Goal: Task Accomplishment & Management: Manage account settings

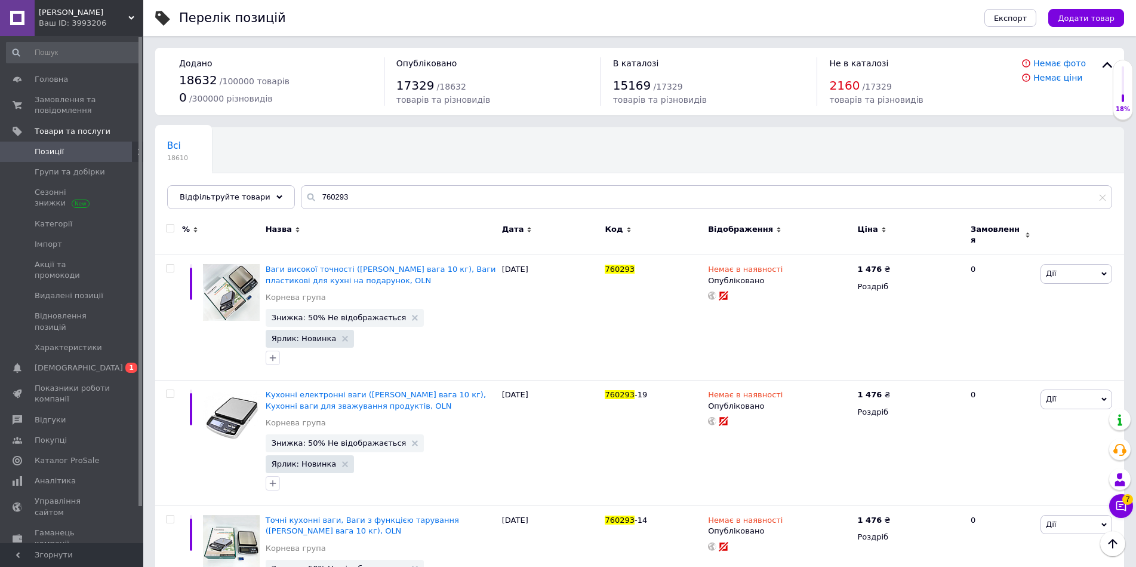
scroll to position [81, 0]
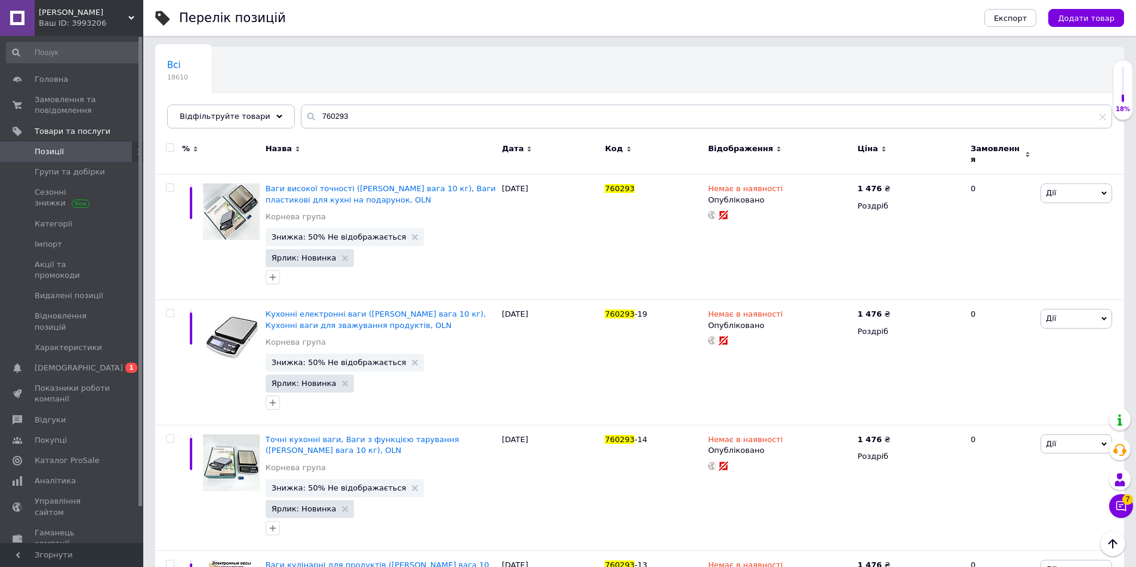
click at [376, 122] on input "760293" at bounding box center [707, 117] width 812 height 24
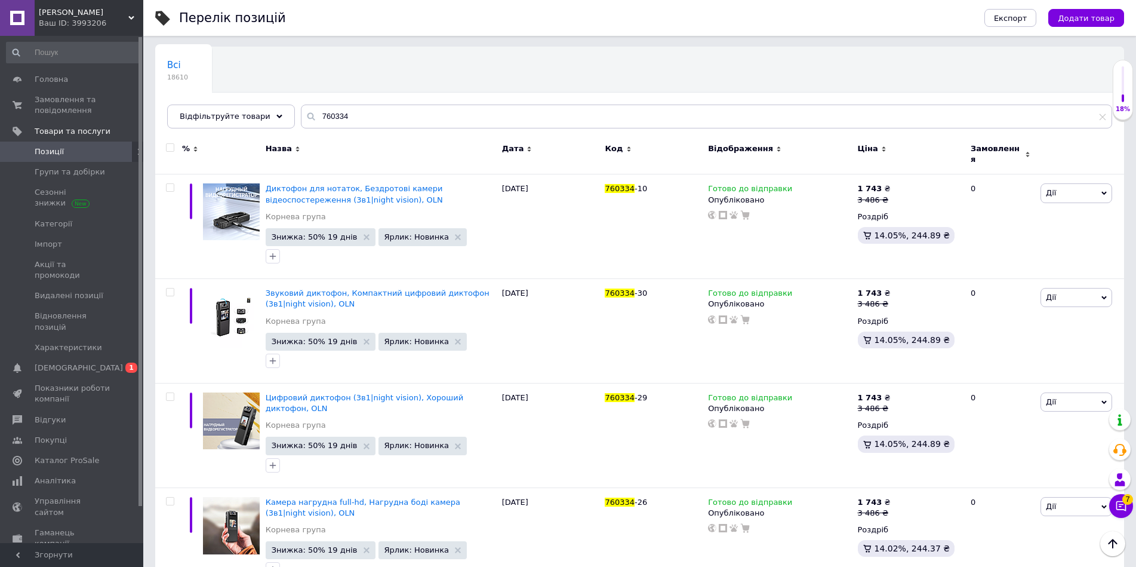
type input "760334"
click at [170, 147] on input "checkbox" at bounding box center [170, 148] width 8 height 8
checkbox input "true"
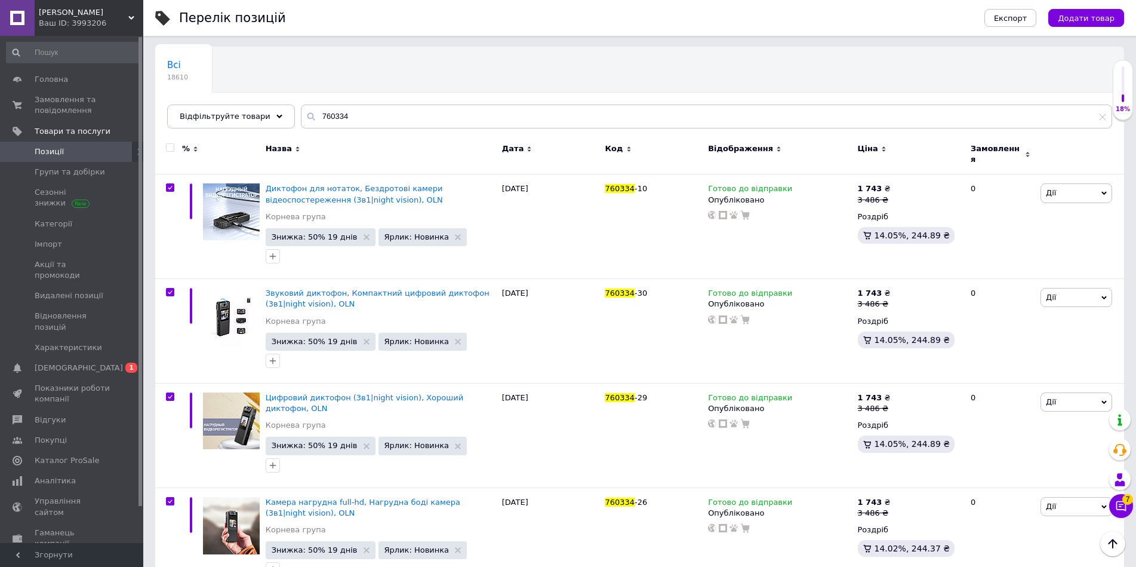
checkbox input "true"
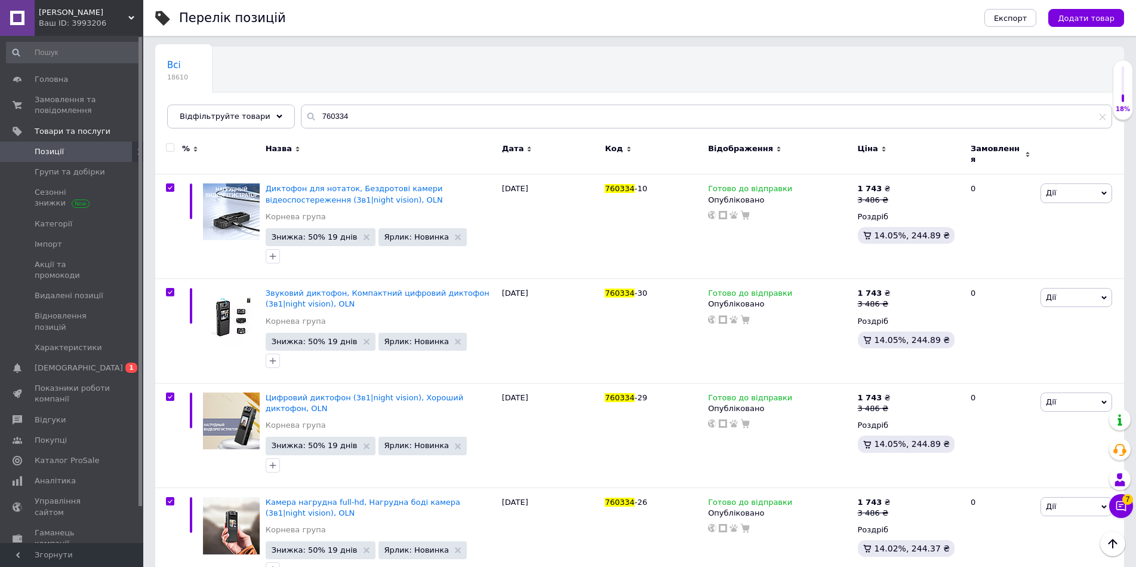
checkbox input "true"
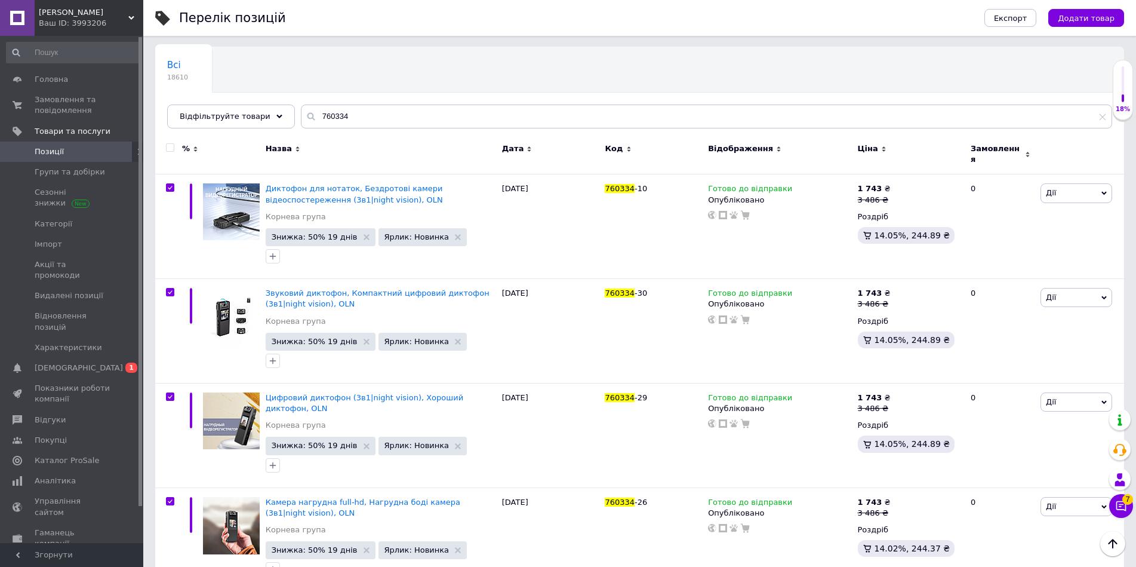
checkbox input "true"
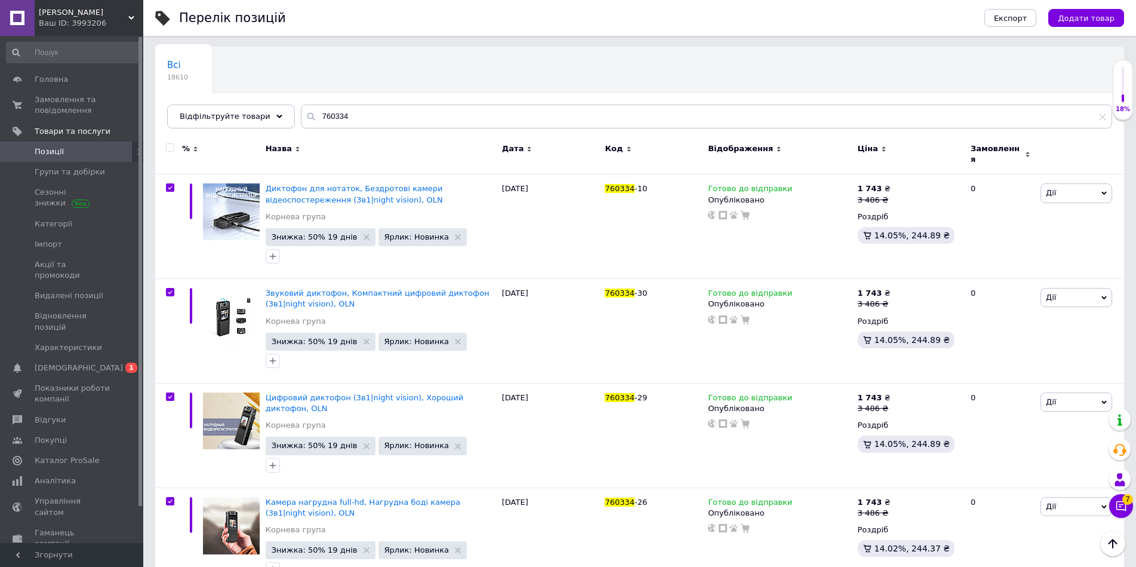
checkbox input "true"
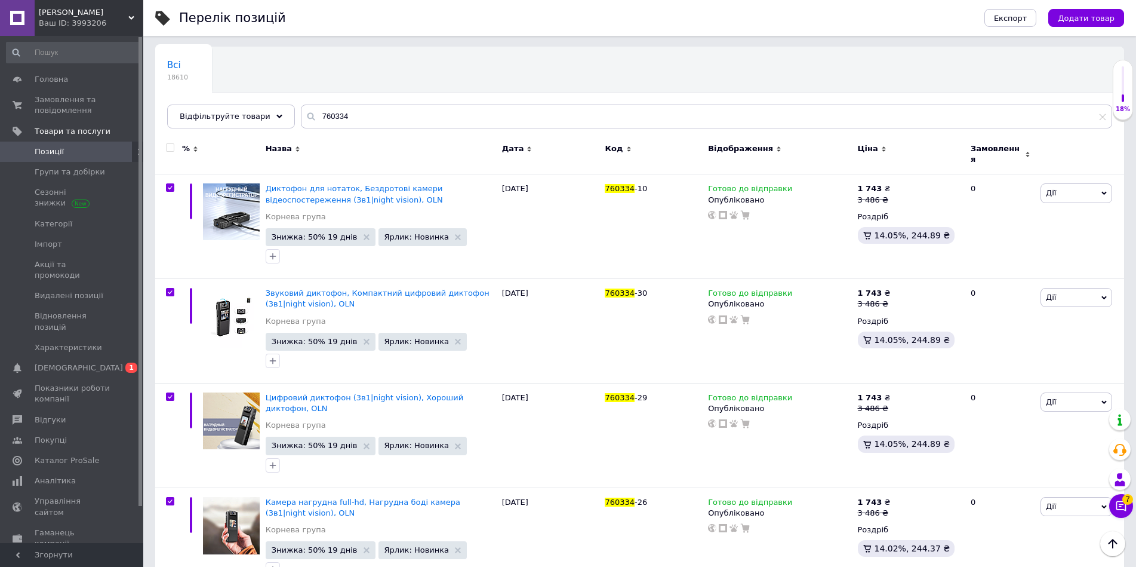
checkbox input "true"
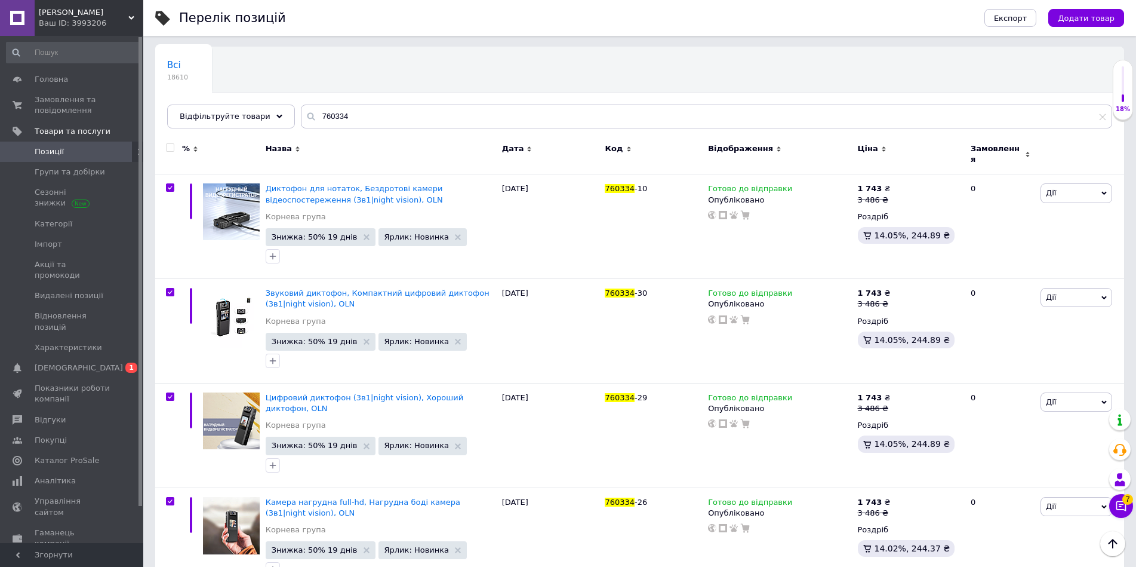
checkbox input "true"
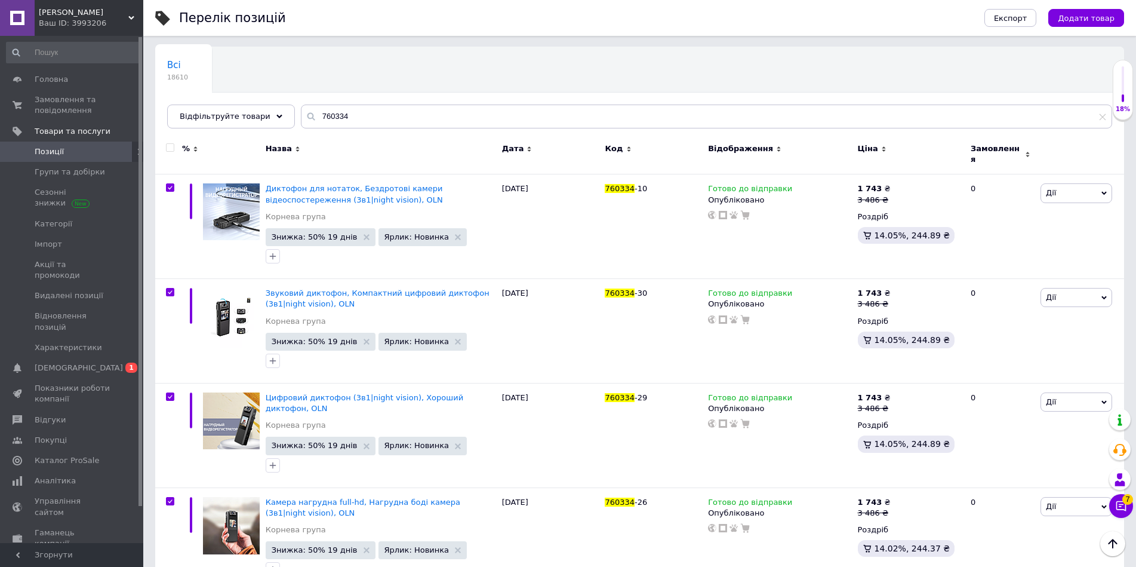
checkbox input "true"
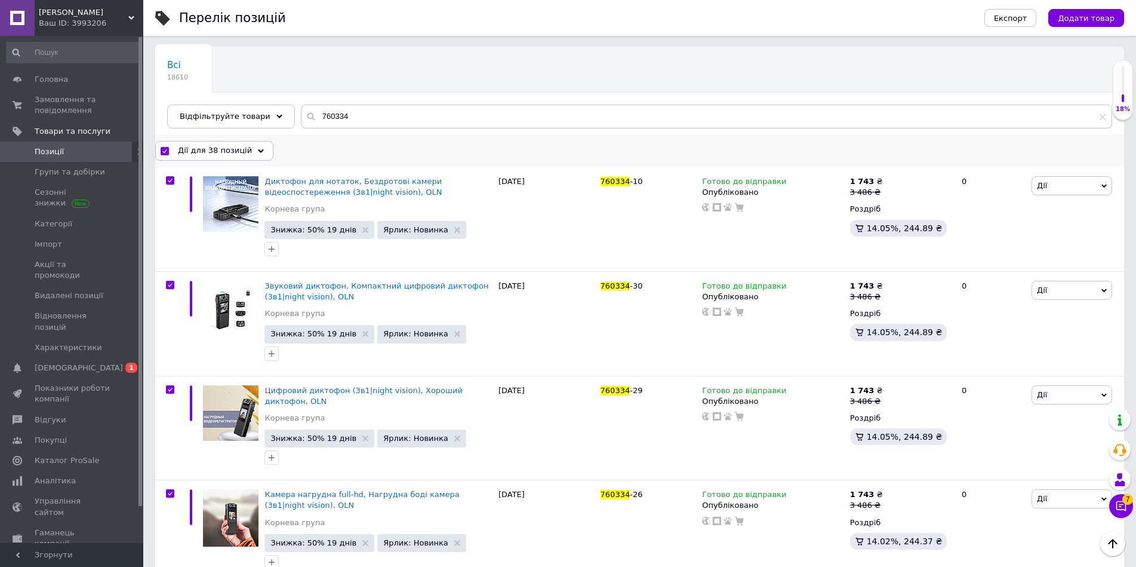
click at [195, 148] on span "Дії для 38 позицій" at bounding box center [215, 150] width 74 height 11
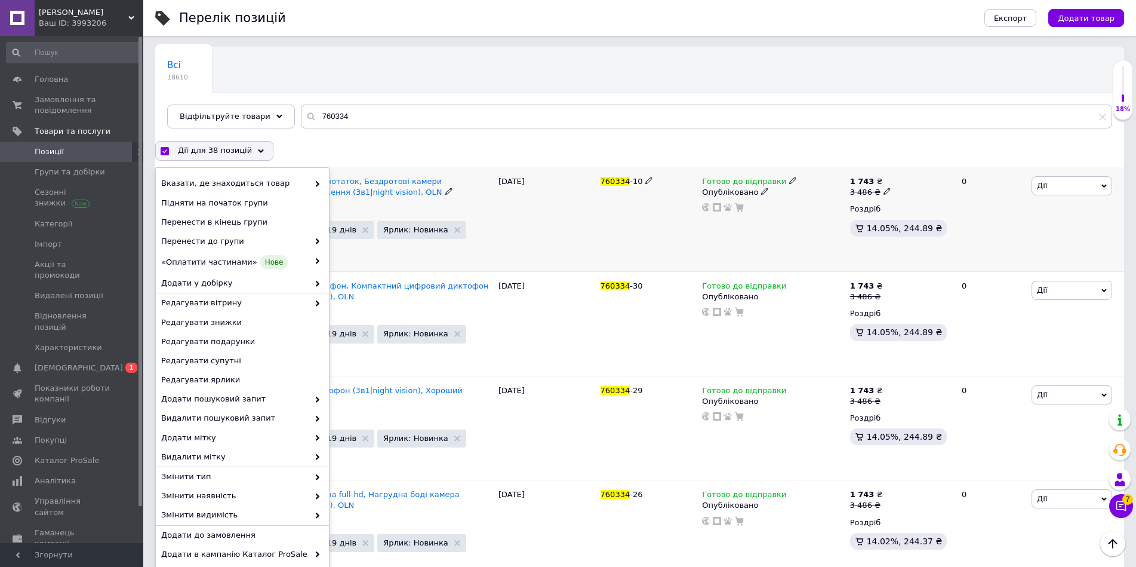
scroll to position [180, 0]
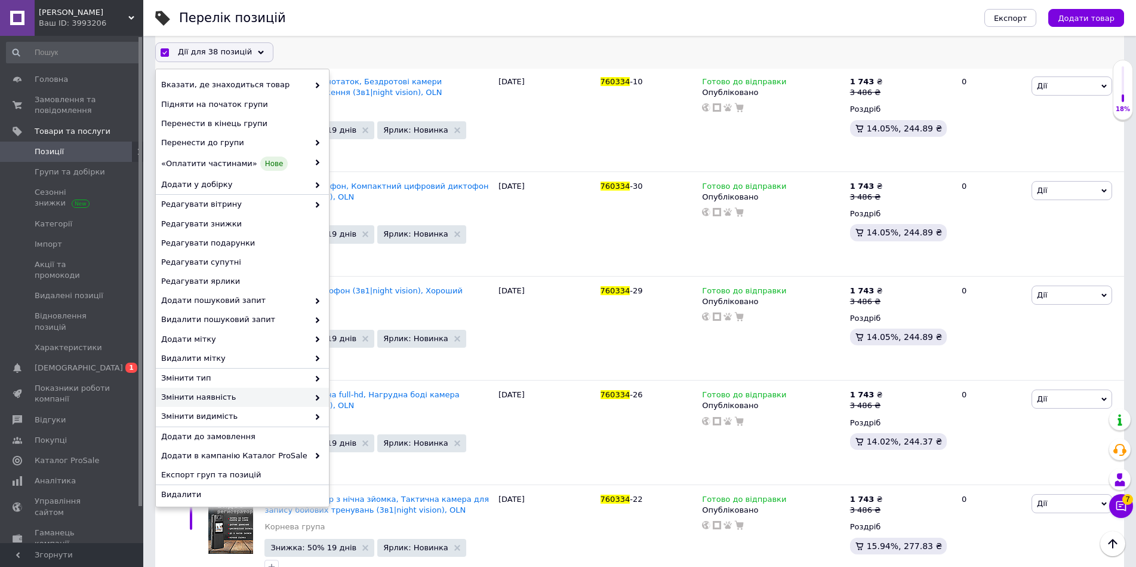
click at [196, 398] on span "Змінити наявність" at bounding box center [234, 397] width 147 height 11
click at [196, 396] on span "Змінити наявність" at bounding box center [234, 397] width 147 height 11
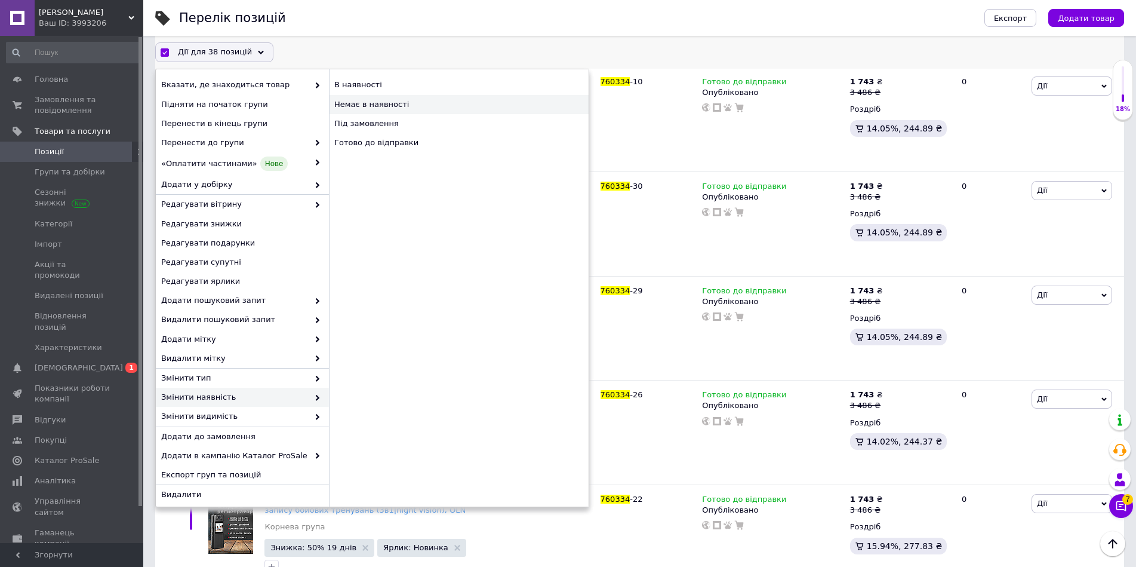
click at [376, 102] on div "Немає в наявності" at bounding box center [459, 104] width 260 height 19
checkbox input "false"
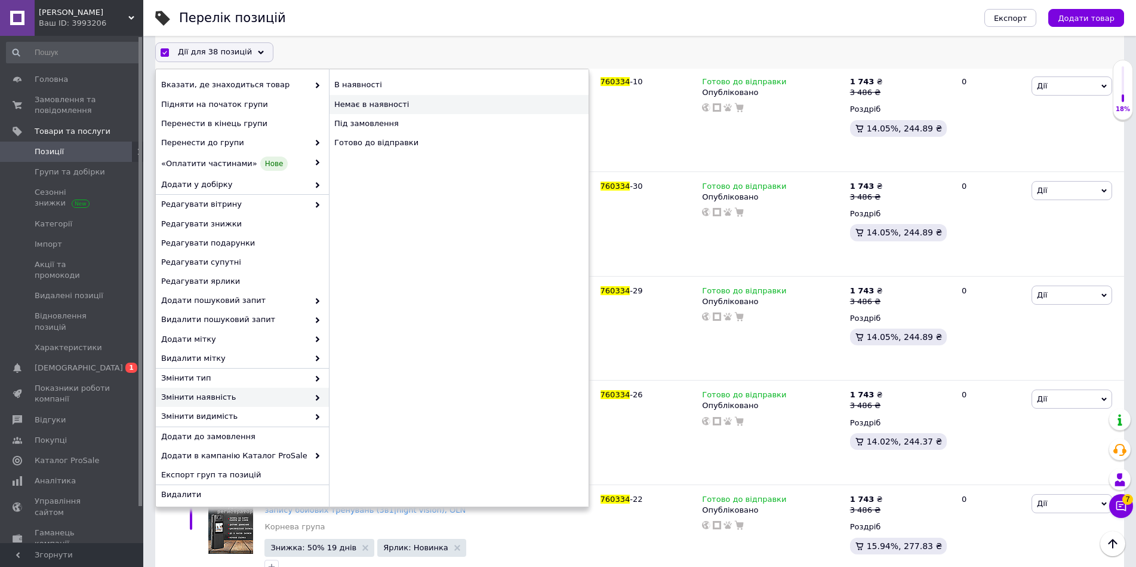
checkbox input "false"
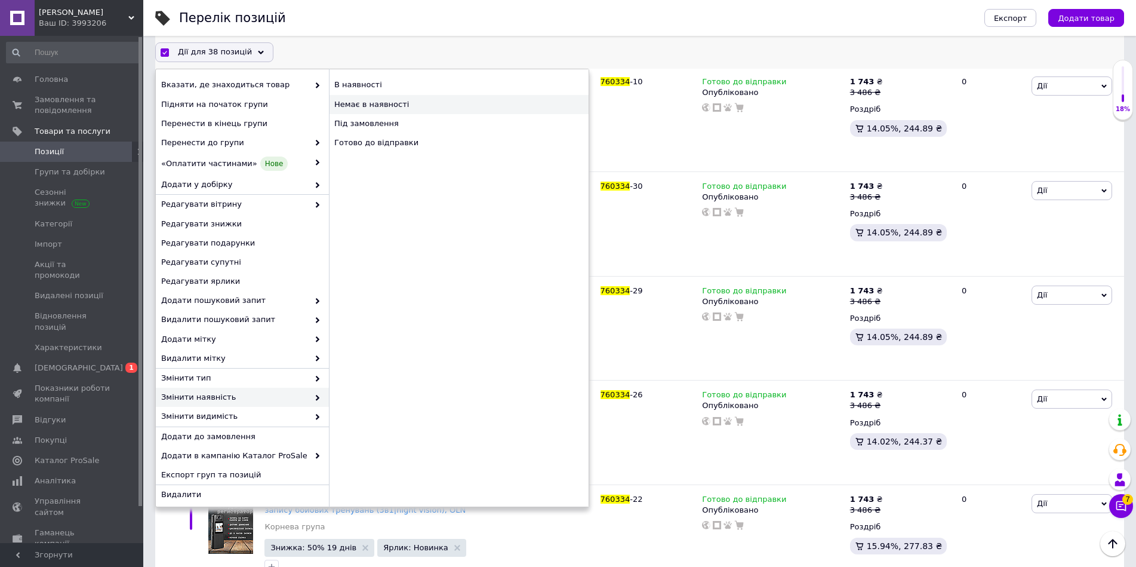
checkbox input "false"
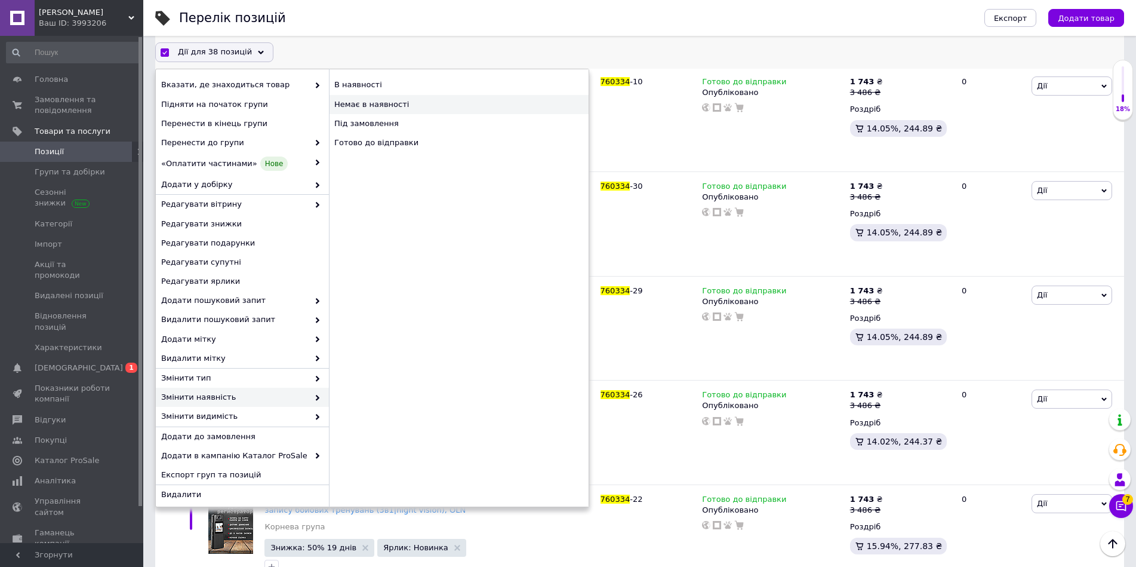
checkbox input "false"
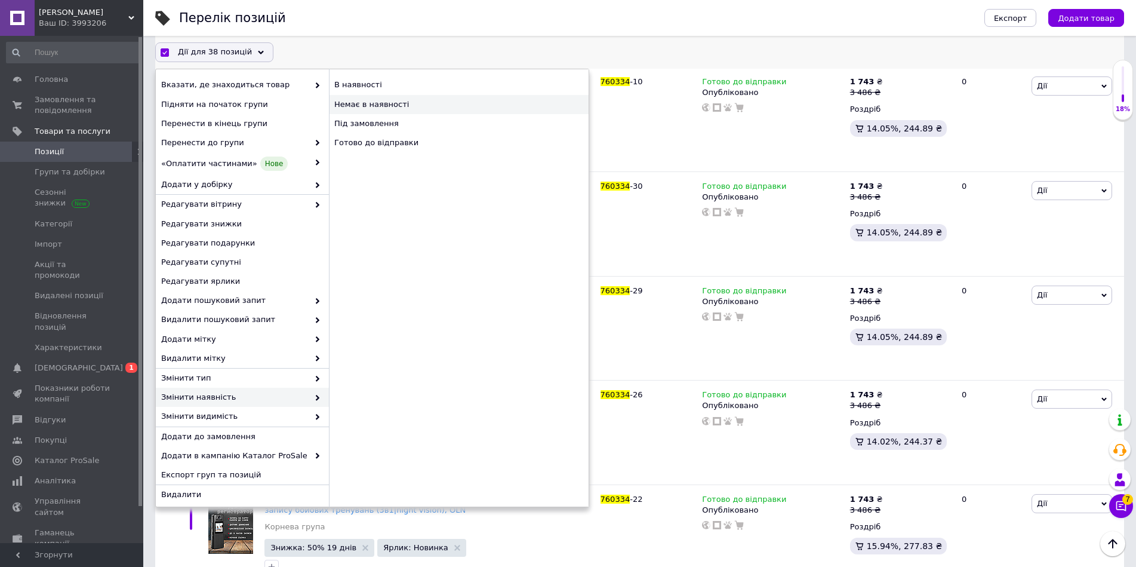
checkbox input "false"
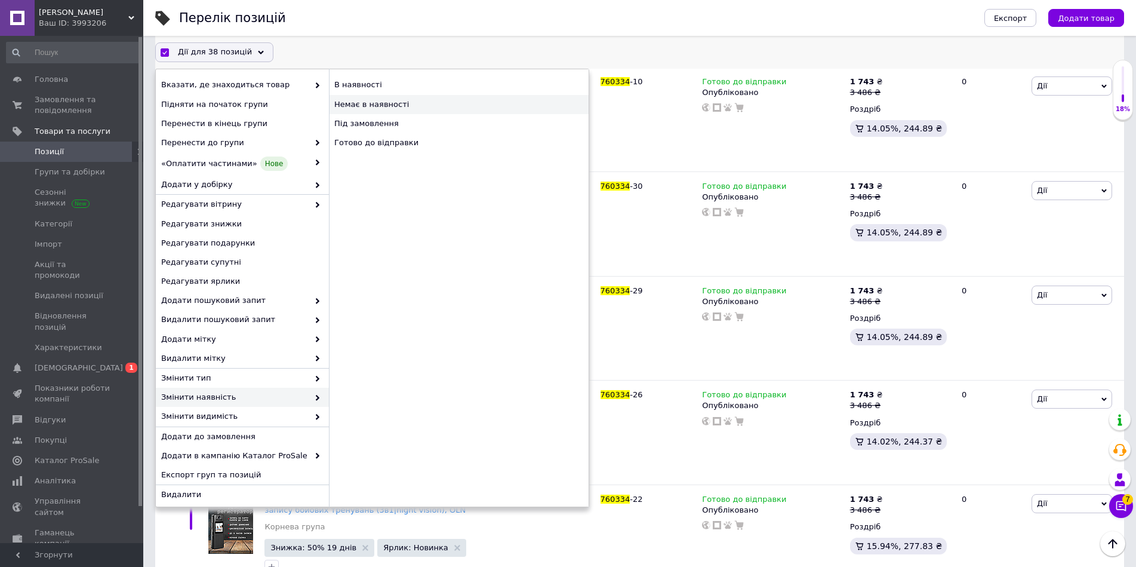
checkbox input "false"
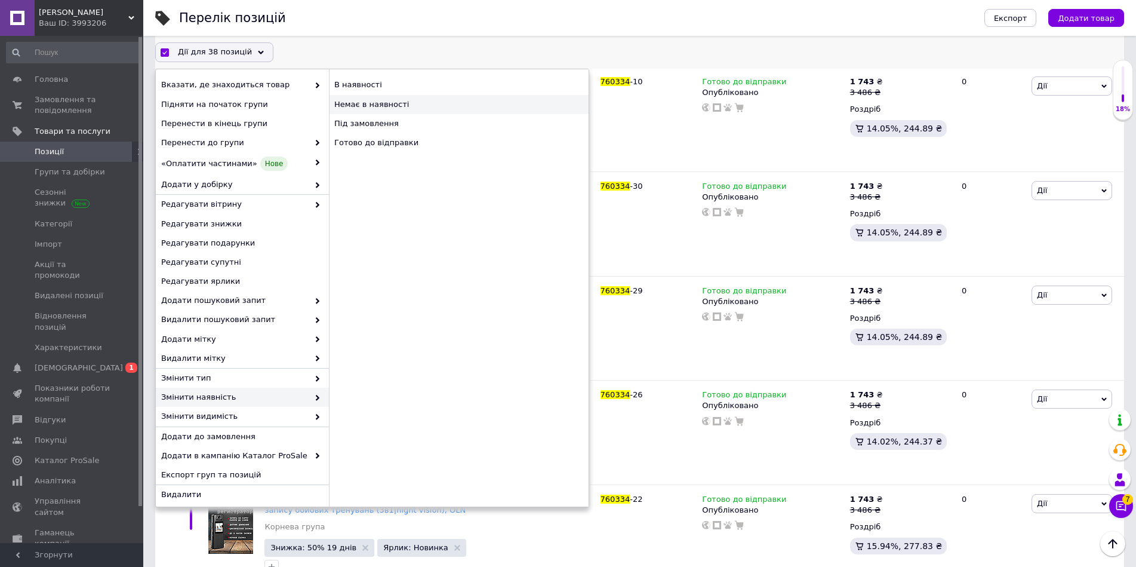
checkbox input "false"
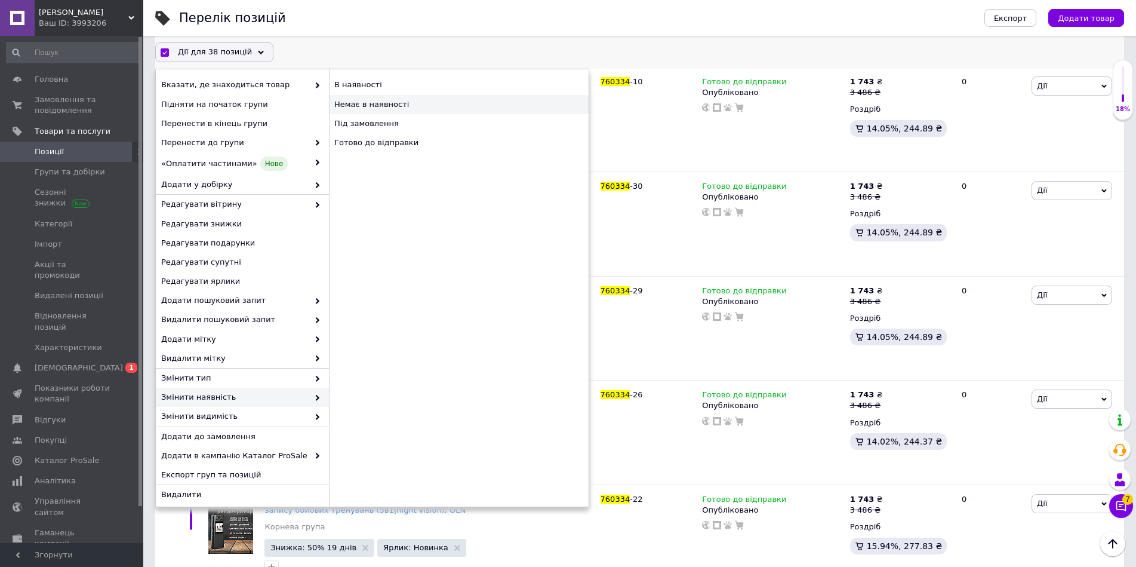
checkbox input "false"
